Goal: Task Accomplishment & Management: Use online tool/utility

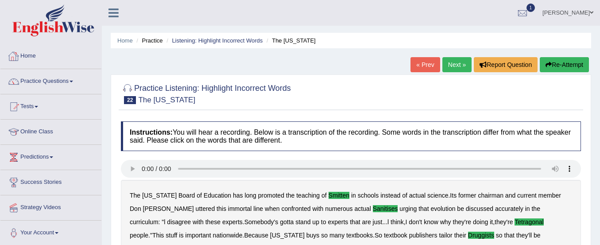
click at [25, 52] on link "Home" at bounding box center [50, 55] width 101 height 22
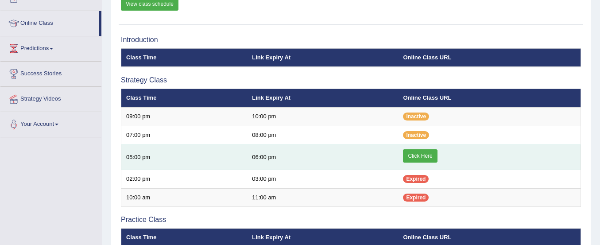
click at [428, 155] on link "Click Here" at bounding box center [420, 155] width 34 height 13
